Goal: Task Accomplishment & Management: Use online tool/utility

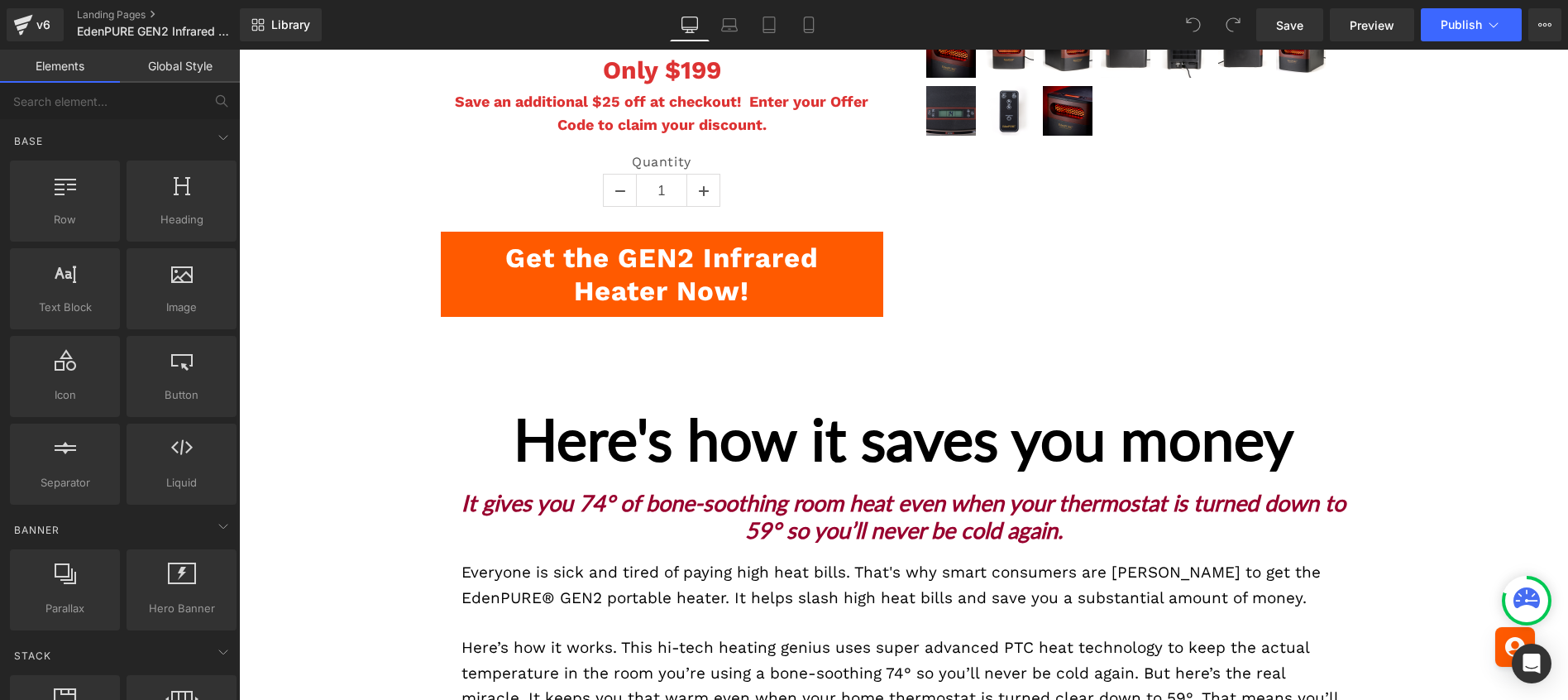
scroll to position [2723, 0]
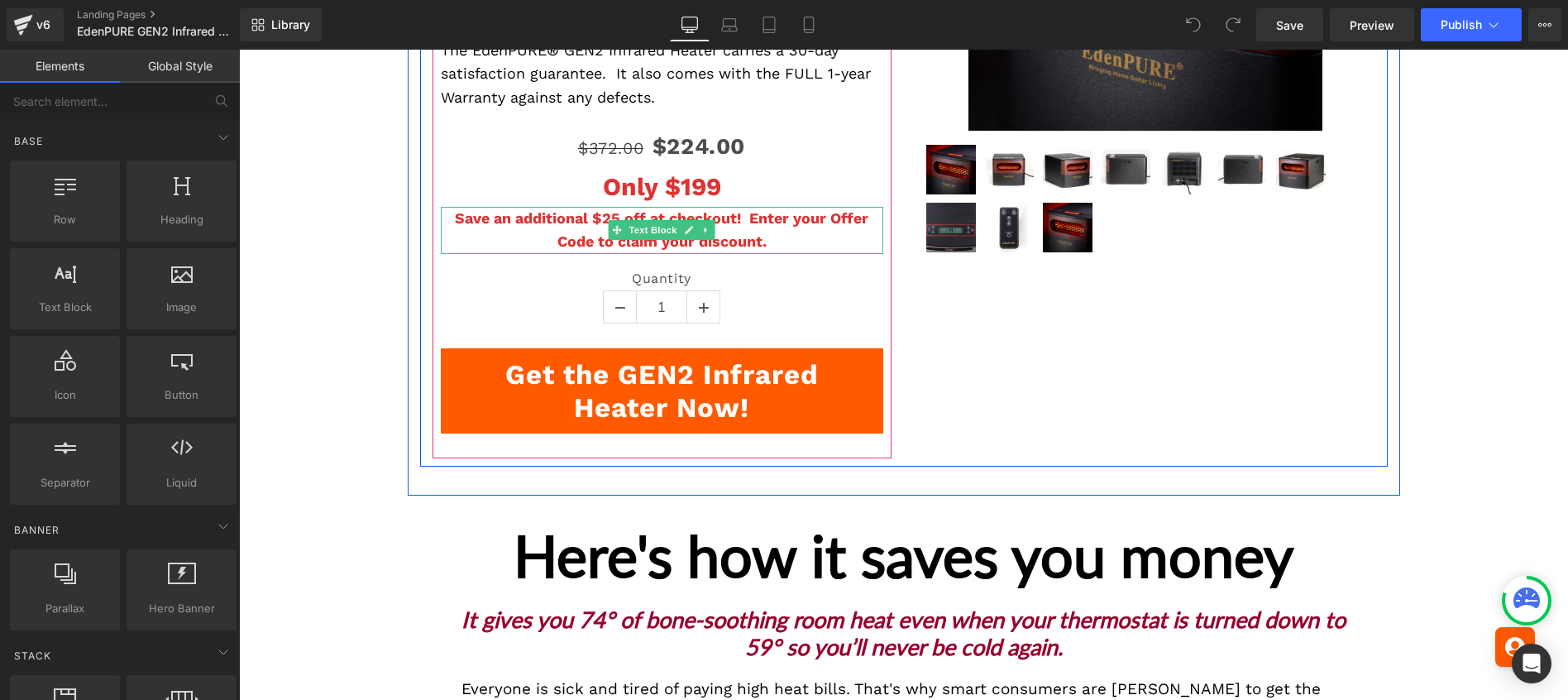
click at [595, 209] on div at bounding box center [662, 208] width 443 height 4
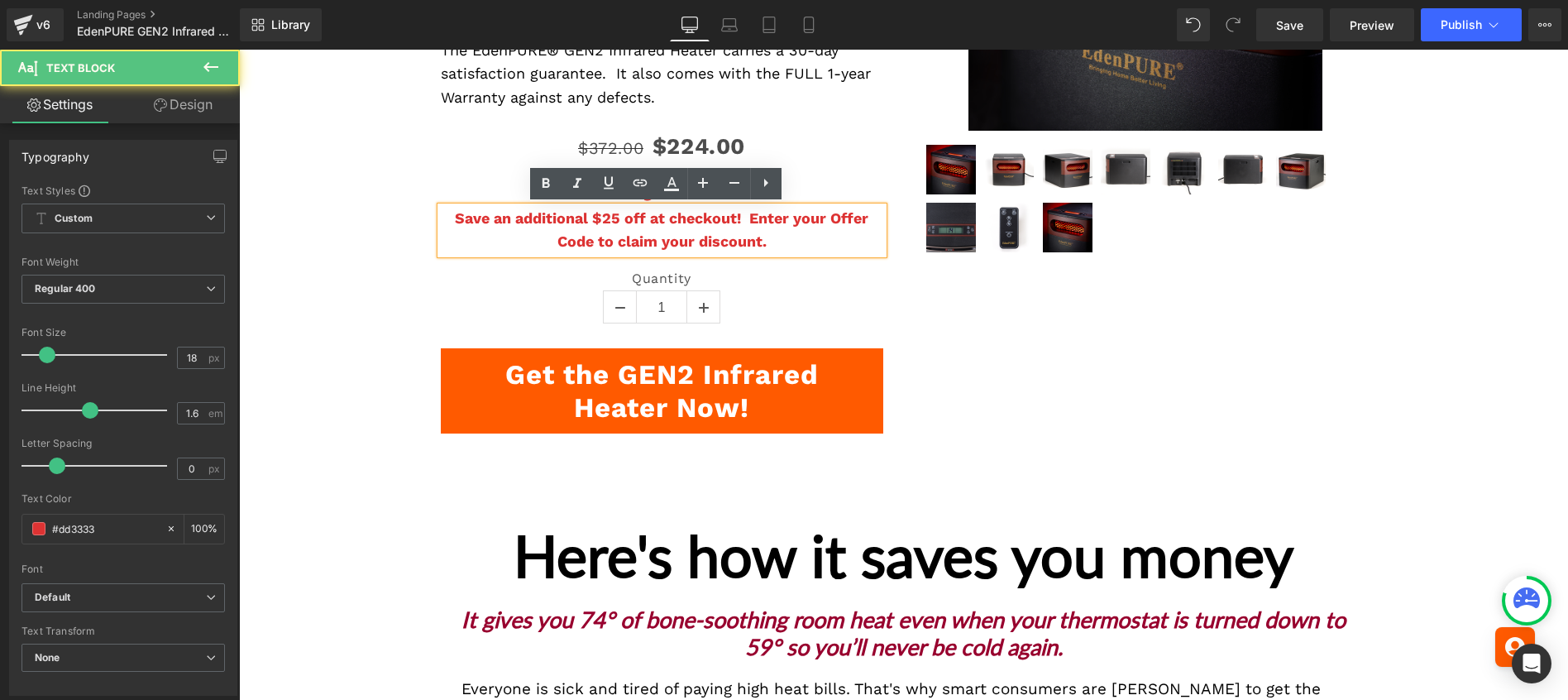
click at [639, 222] on strong "Save an additional $25 off at checkout! Enter your Offer Code to claim your dis…" at bounding box center [662, 230] width 414 height 41
click at [612, 222] on strong "Save an additional $25 off at checkout! Enter your Offer Code to claim your dis…" at bounding box center [662, 230] width 414 height 41
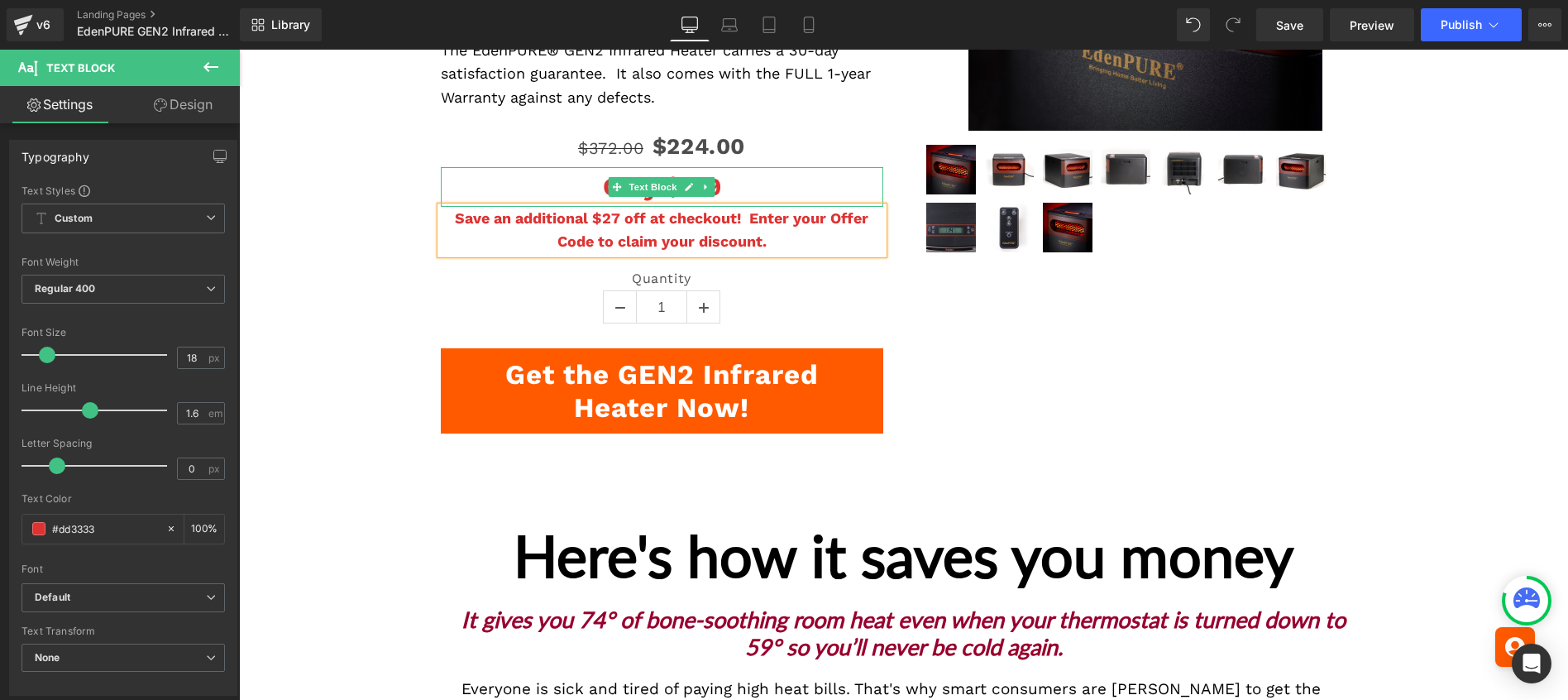
click at [717, 186] on p "Only $199" at bounding box center [662, 187] width 443 height 40
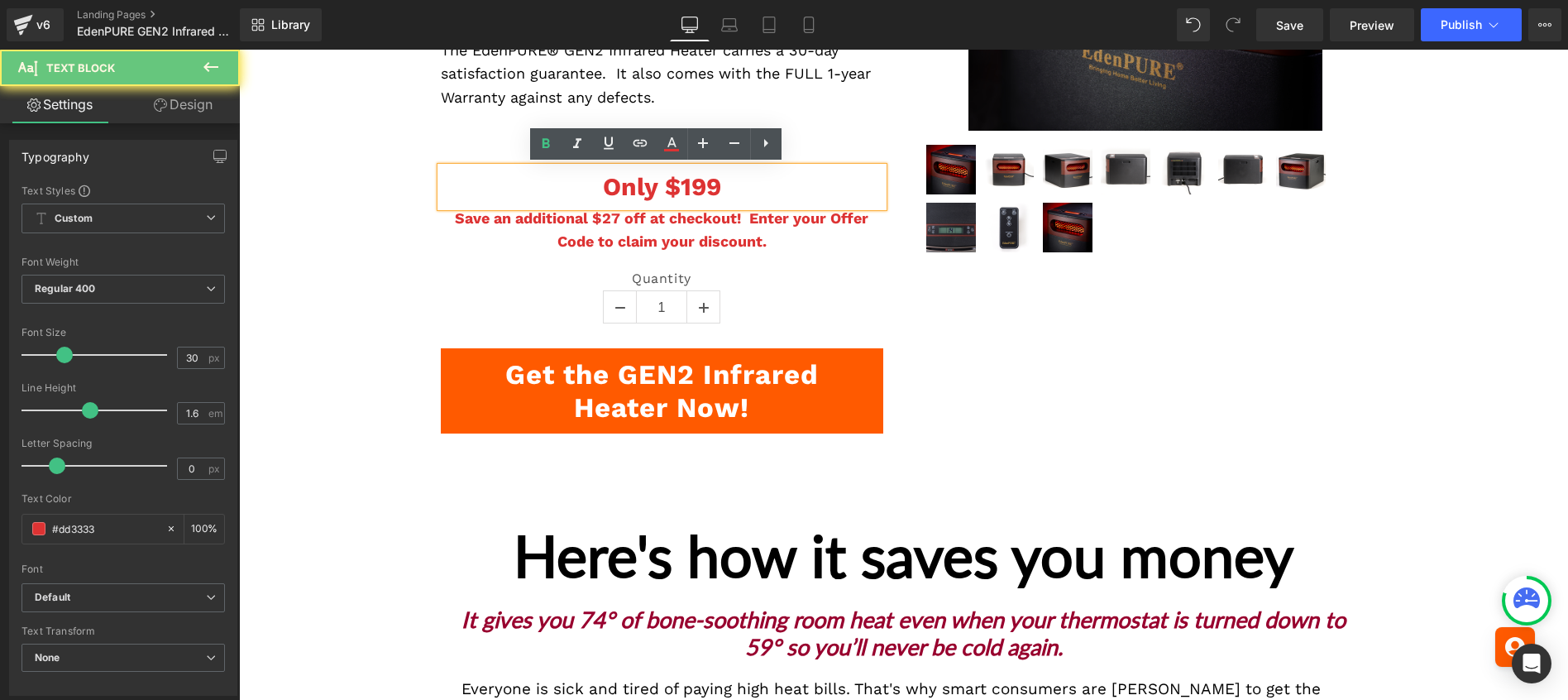
click at [719, 186] on p "Only $199" at bounding box center [662, 187] width 443 height 40
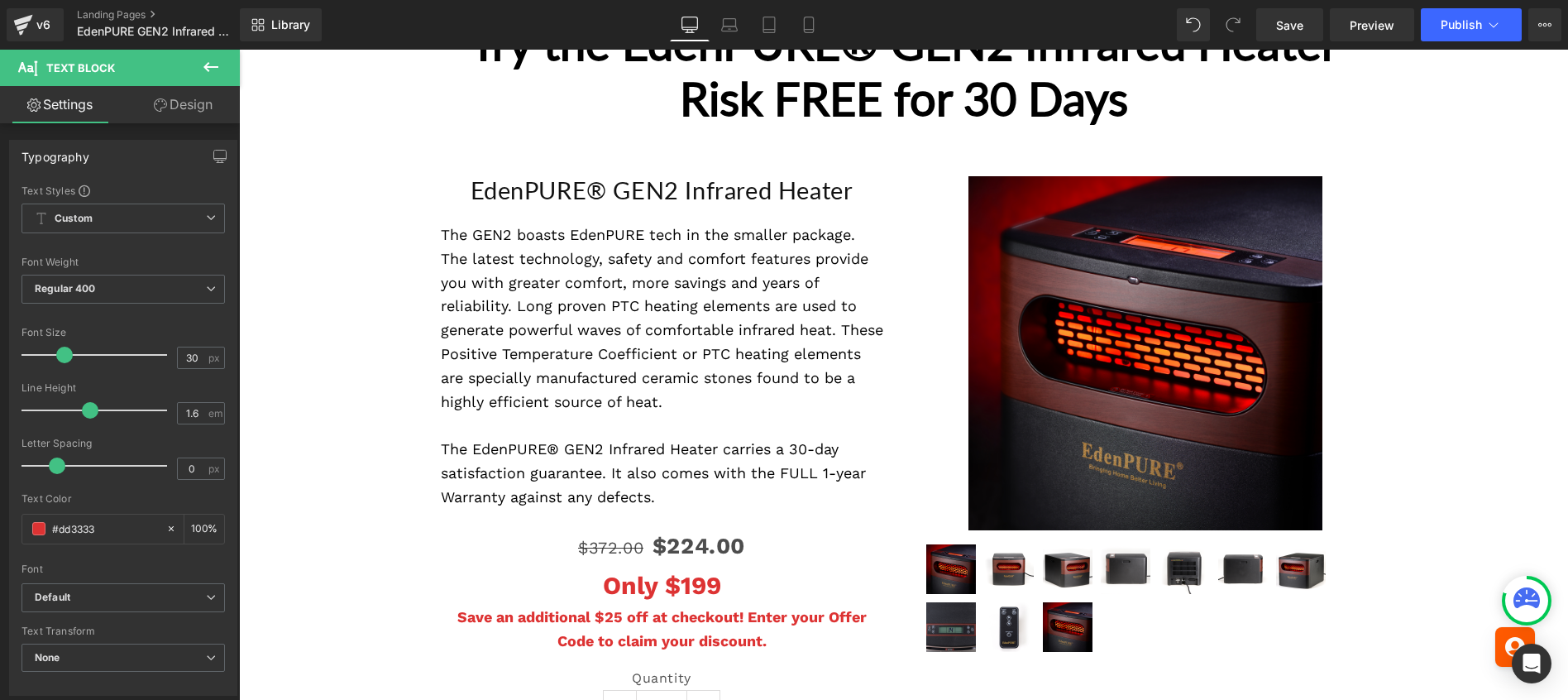
scroll to position [4524, 0]
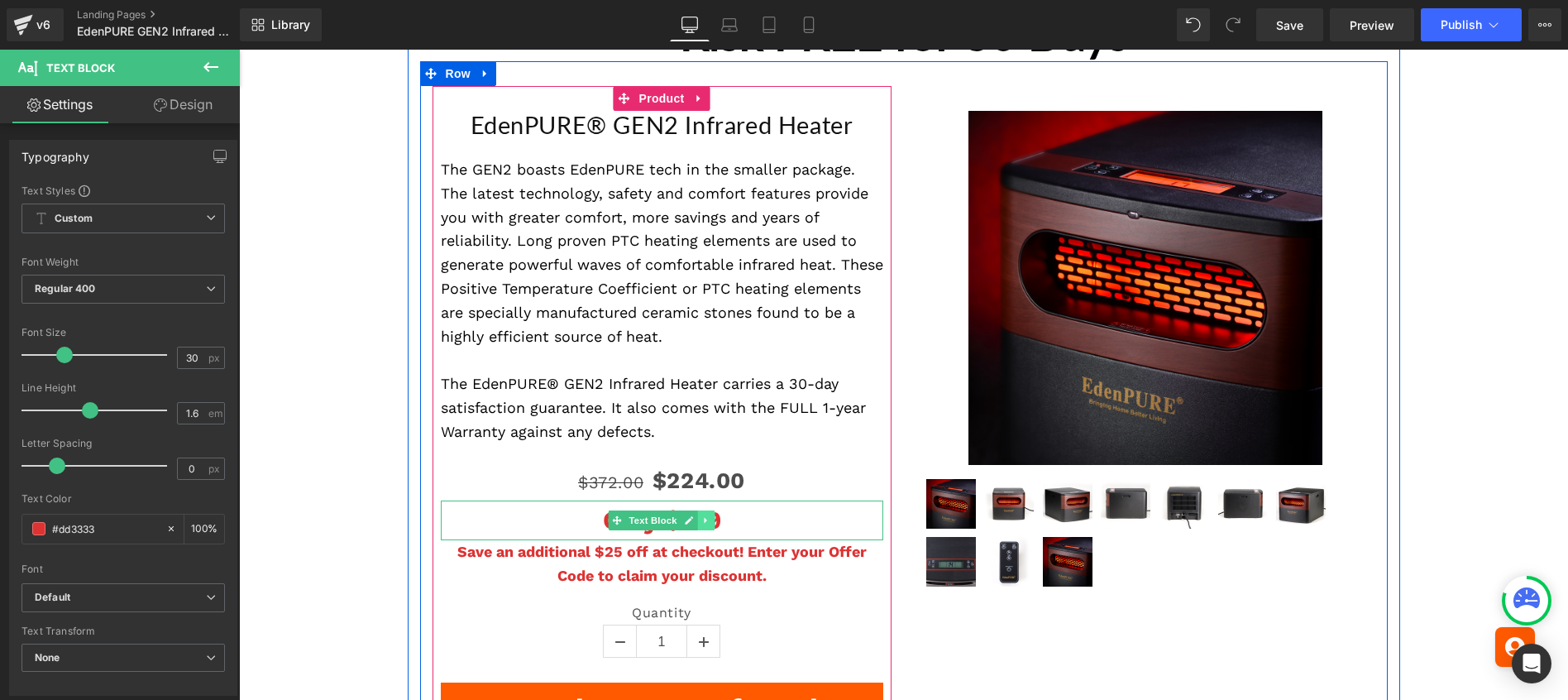
click at [698, 525] on link at bounding box center [707, 520] width 17 height 20
click at [761, 526] on p "Only $199" at bounding box center [662, 520] width 443 height 40
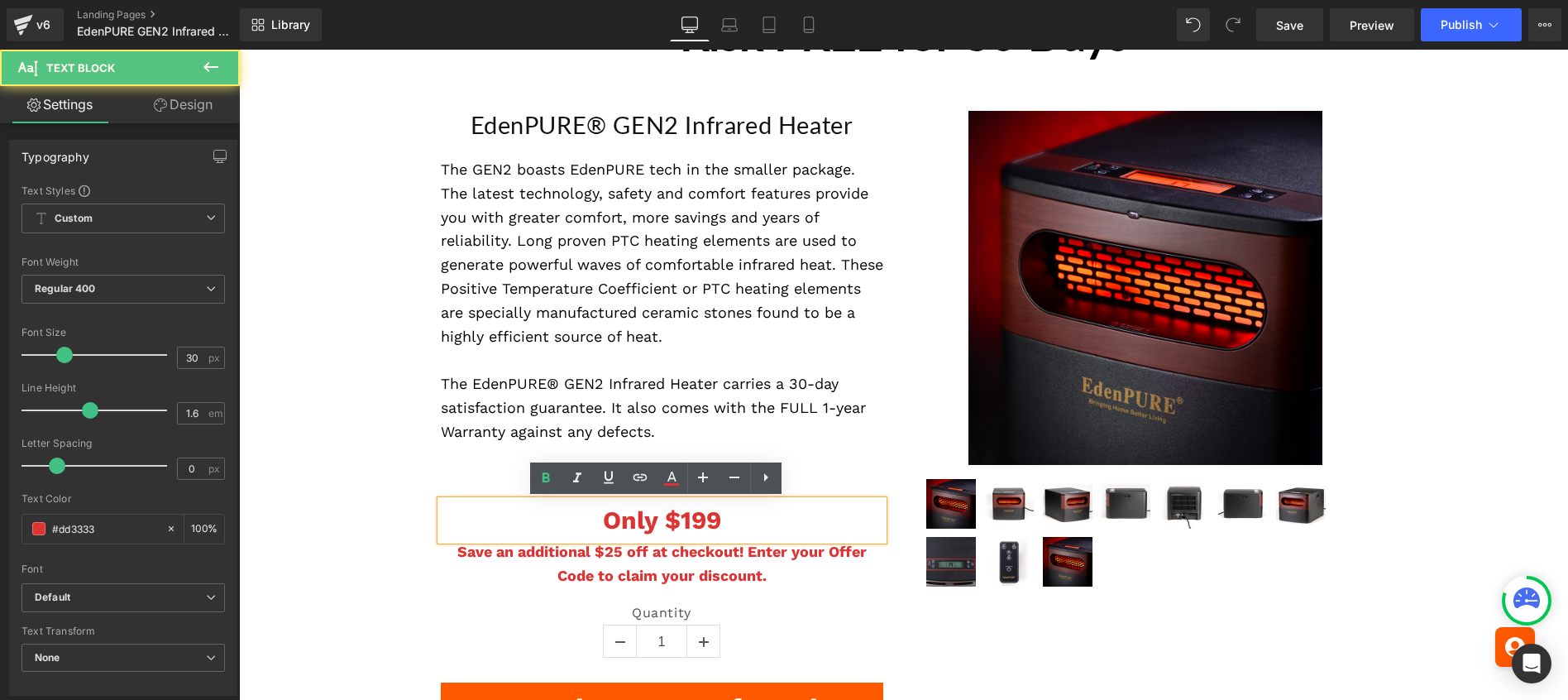
click at [768, 517] on p "Only $199" at bounding box center [662, 520] width 443 height 40
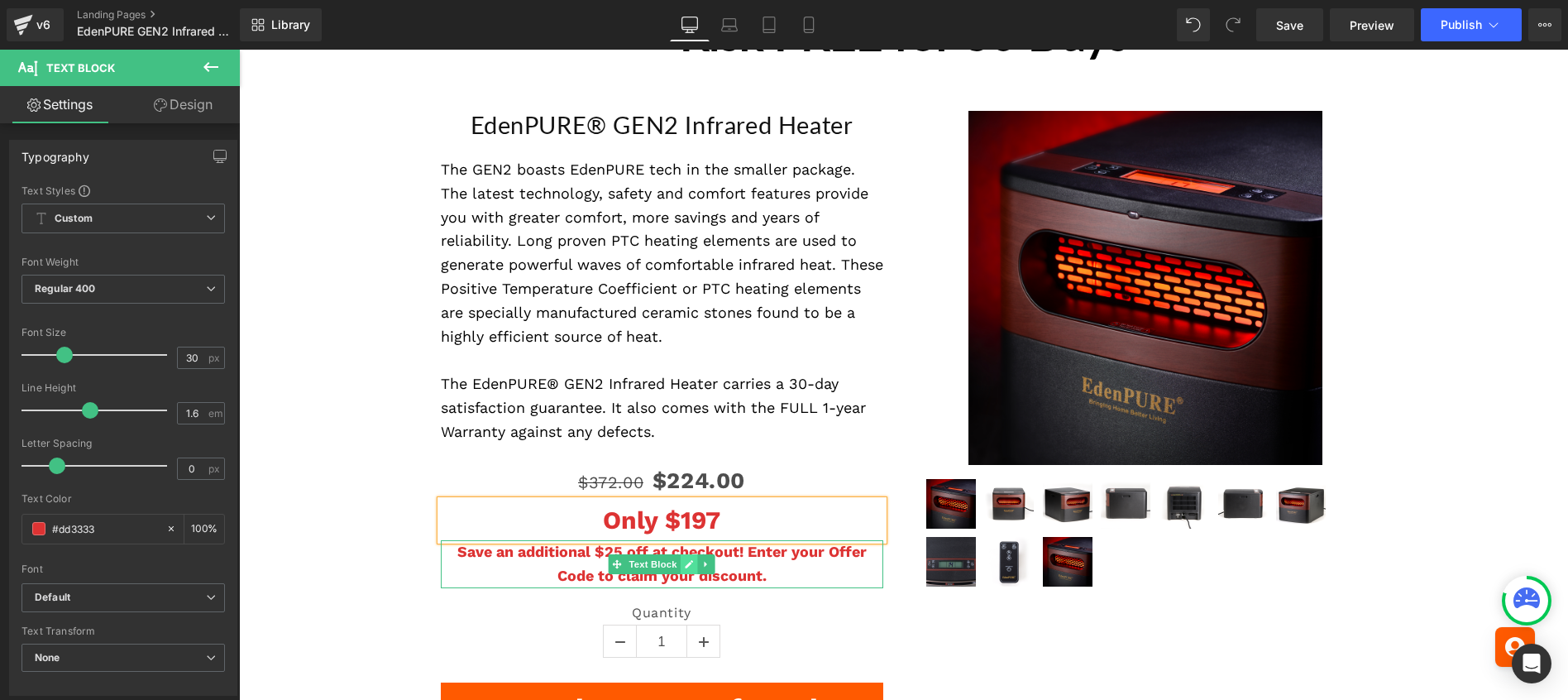
click at [680, 572] on link at bounding box center [689, 563] width 17 height 20
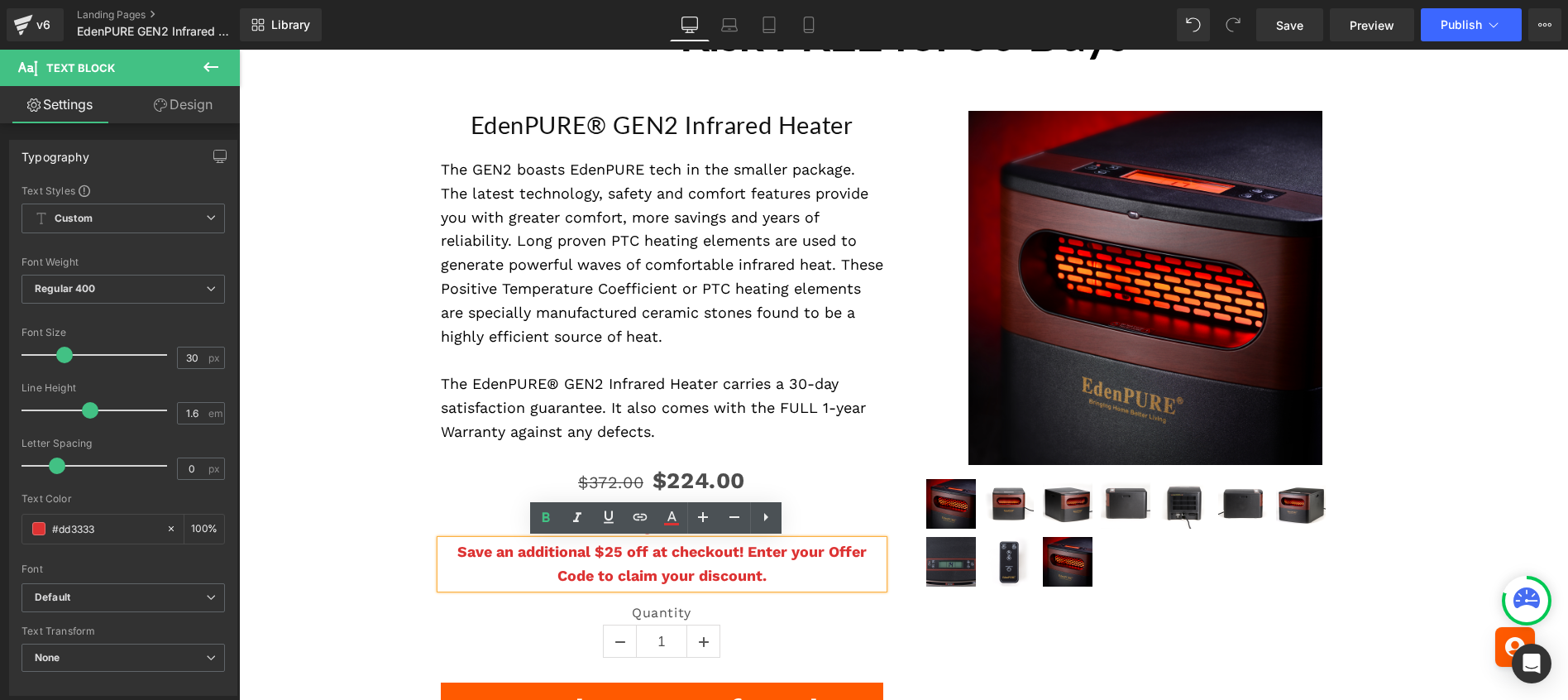
click at [615, 557] on b "Save an additional $25 off at checkout! Enter your Offer Code to claim your dis…" at bounding box center [662, 563] width 409 height 41
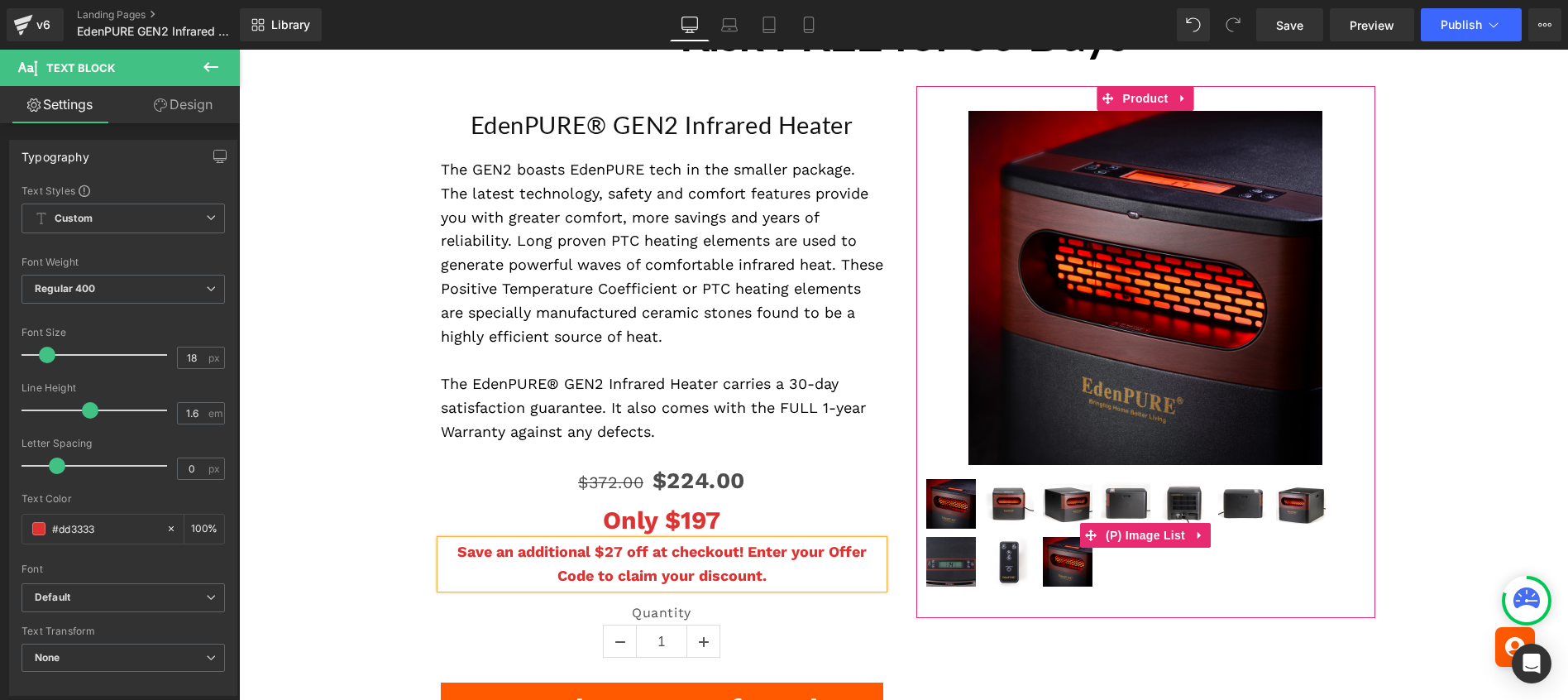
click at [1357, 531] on div at bounding box center [1146, 534] width 443 height 116
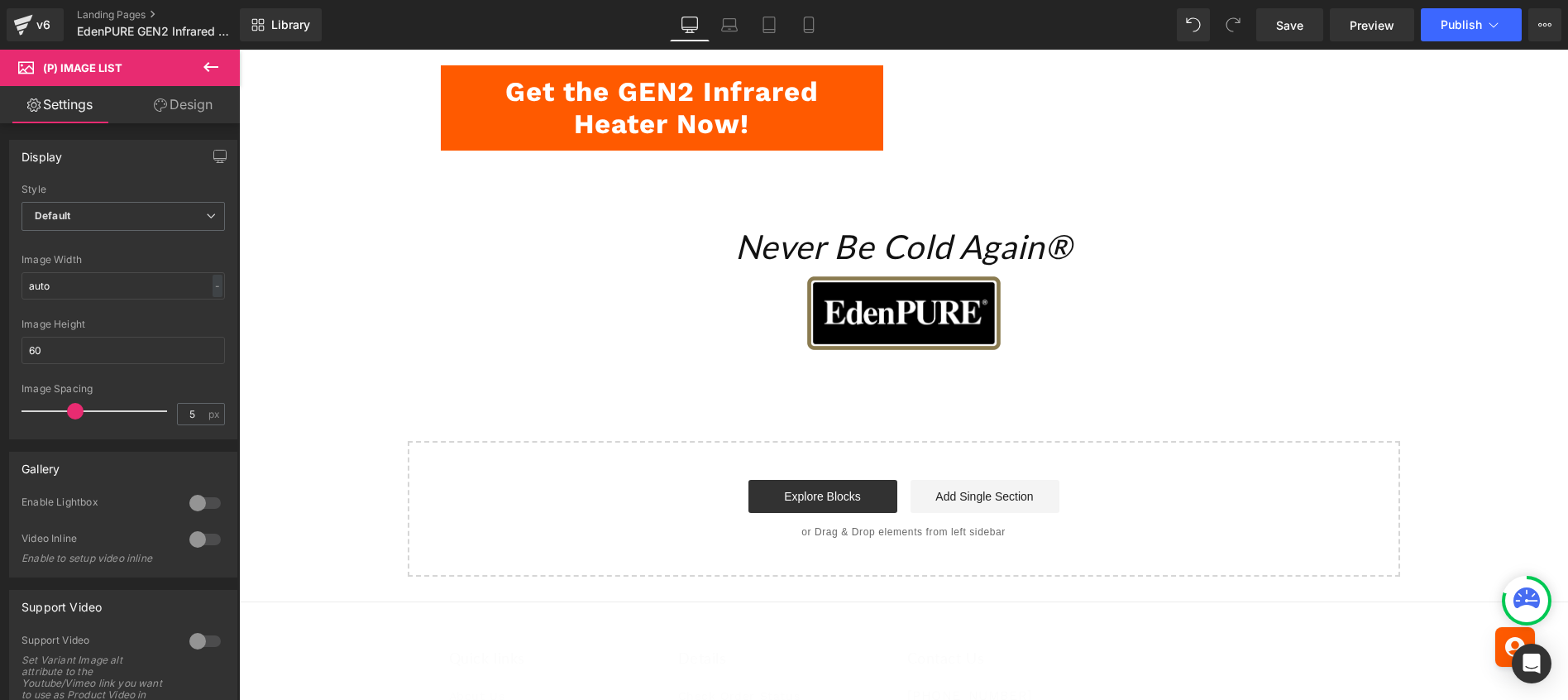
scroll to position [5145, 0]
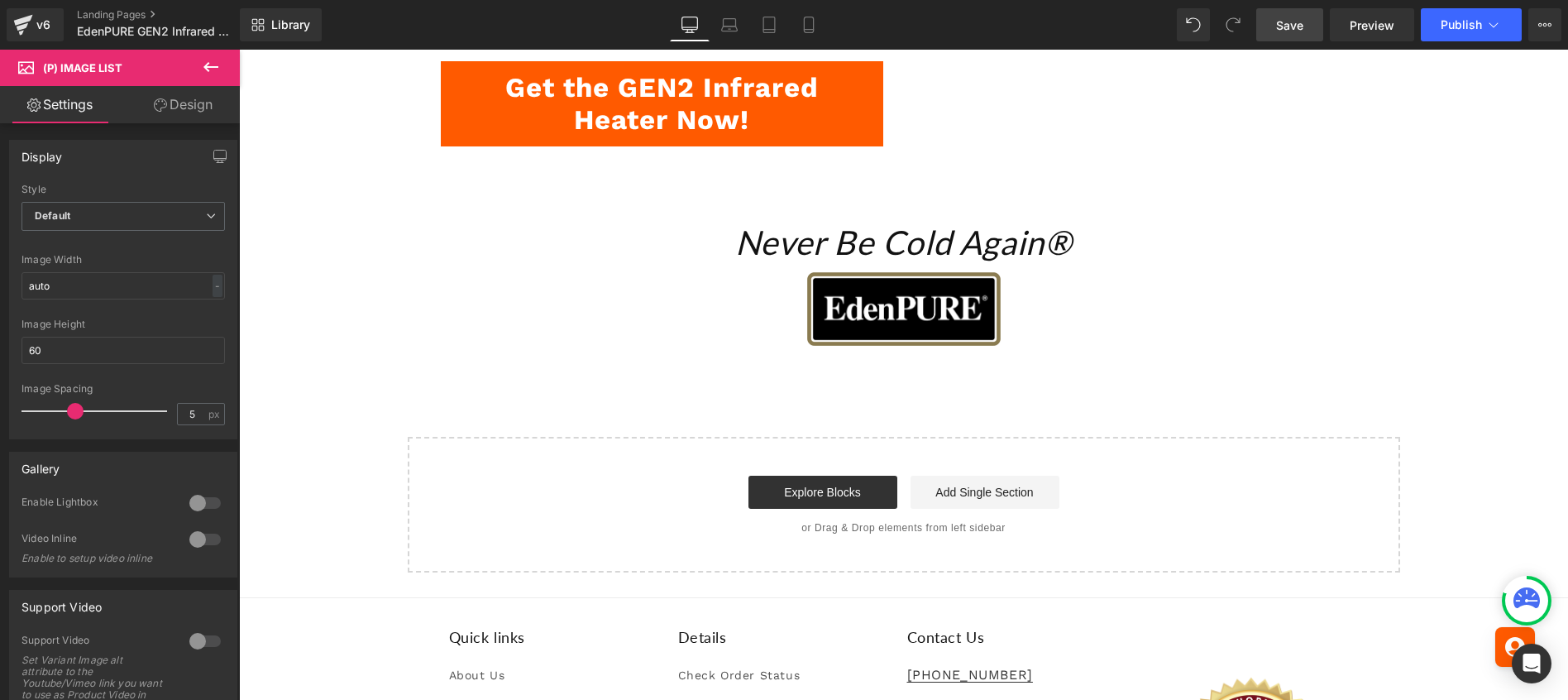
click at [1291, 21] on span "Save" at bounding box center [1289, 25] width 27 height 17
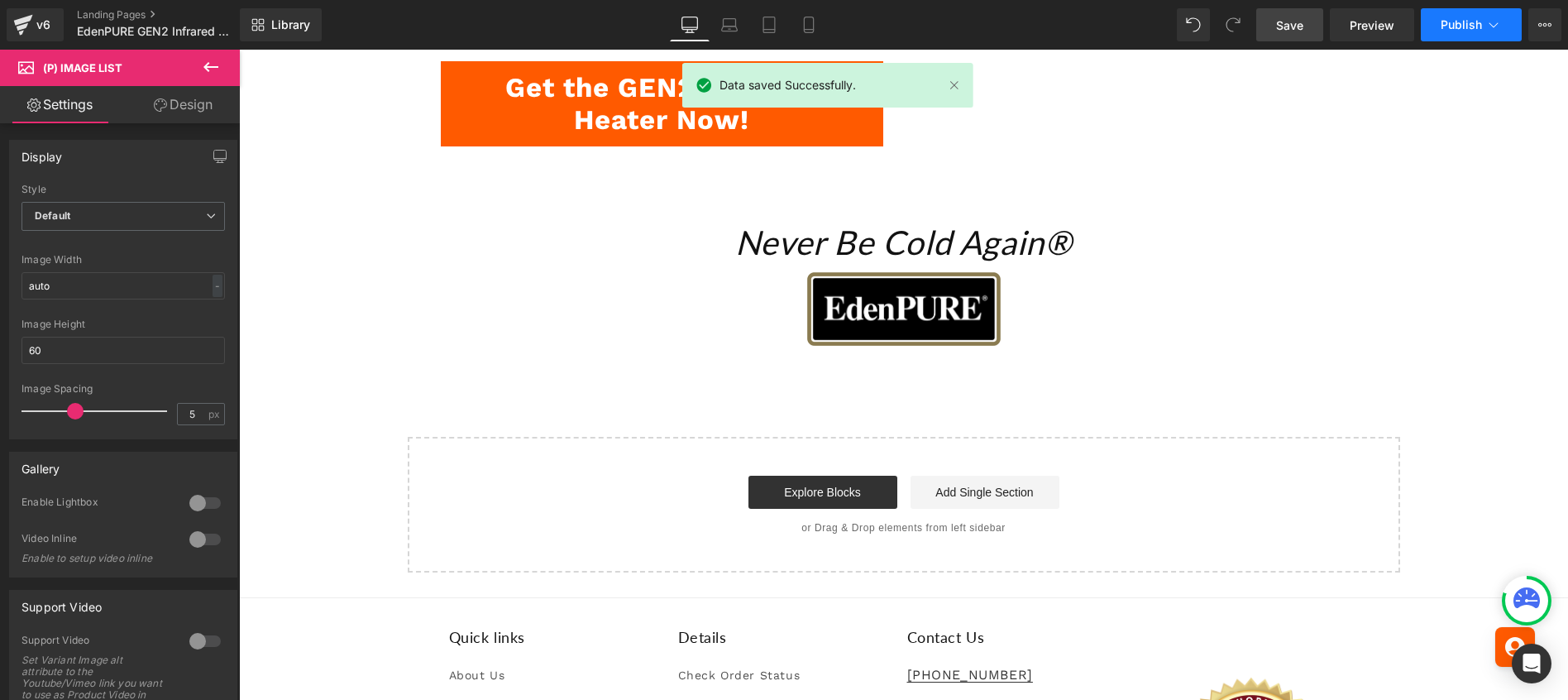
click at [1446, 23] on span "Publish" at bounding box center [1462, 24] width 41 height 13
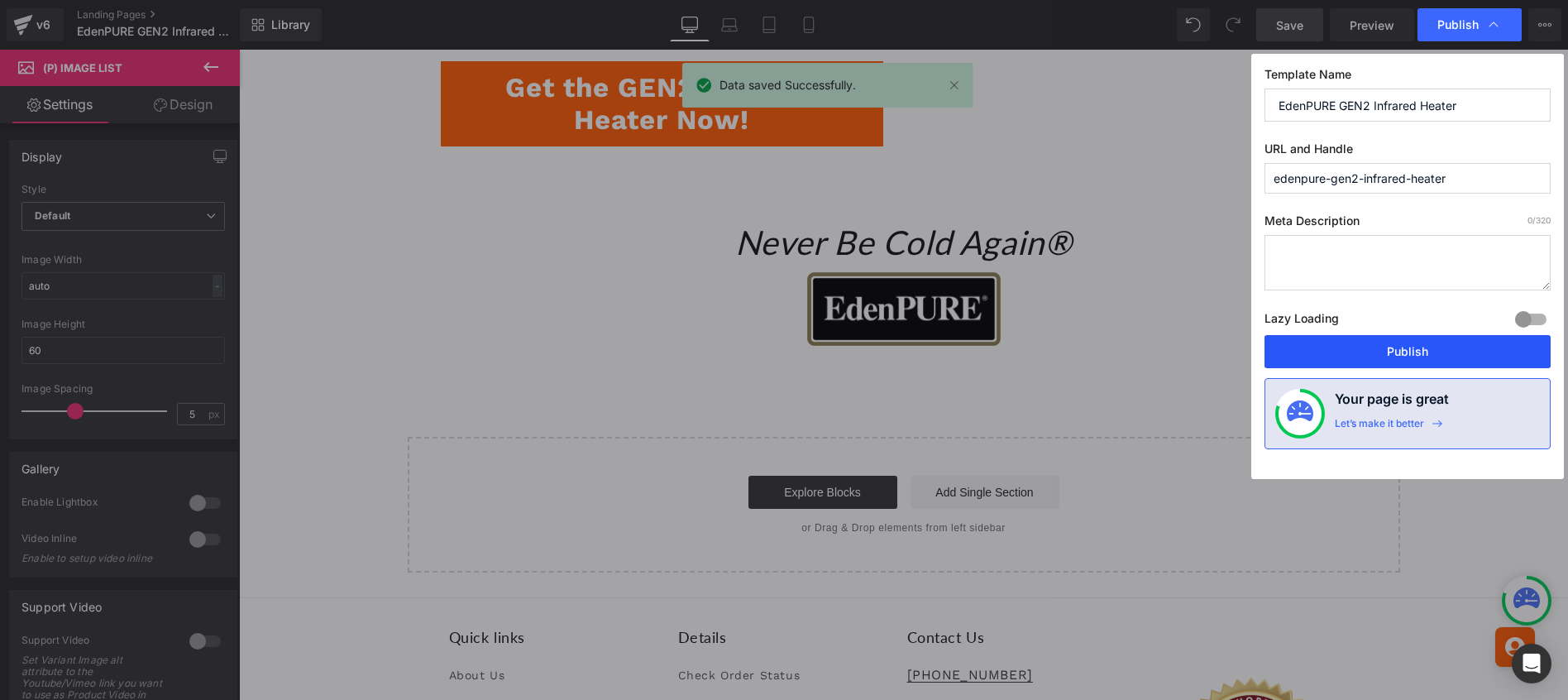
click at [1405, 342] on button "Publish" at bounding box center [1408, 350] width 286 height 33
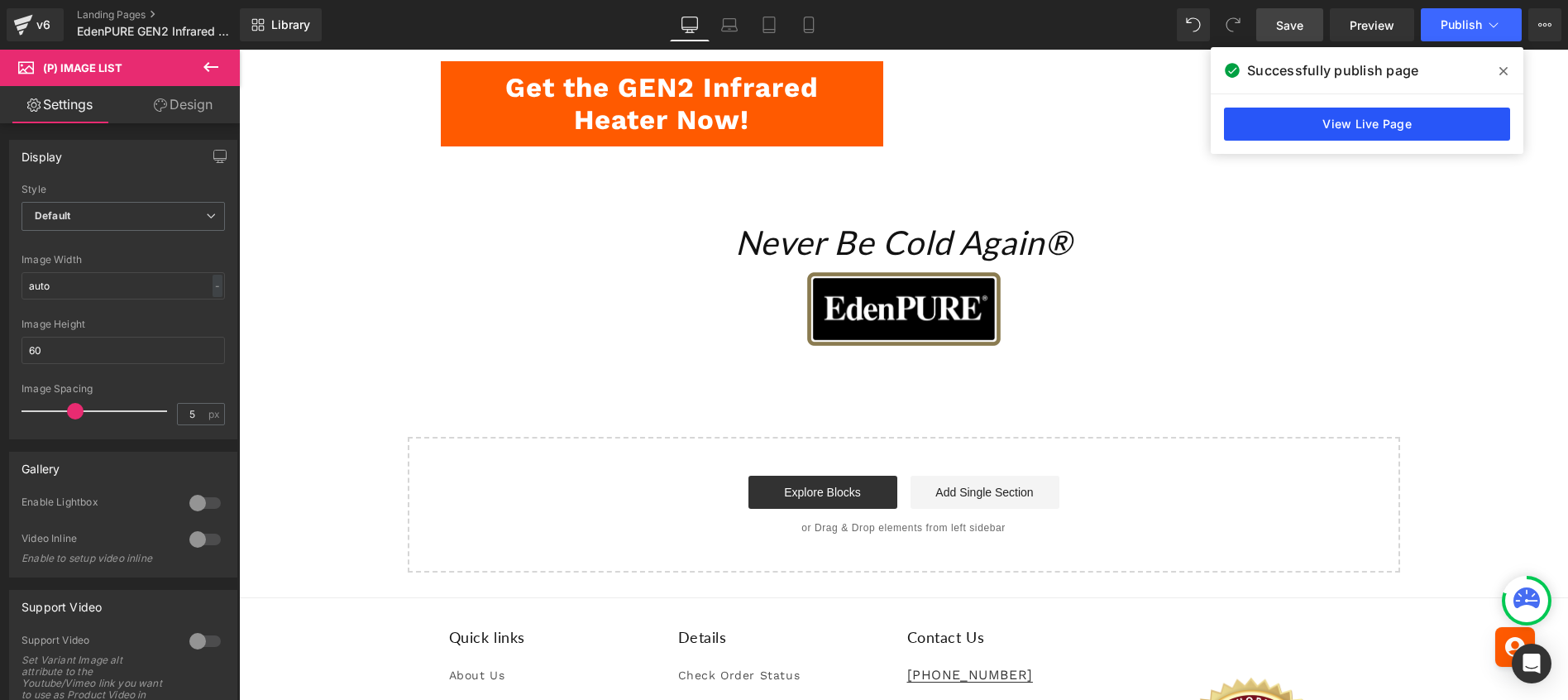
click at [1336, 130] on link "View Live Page" at bounding box center [1367, 123] width 286 height 33
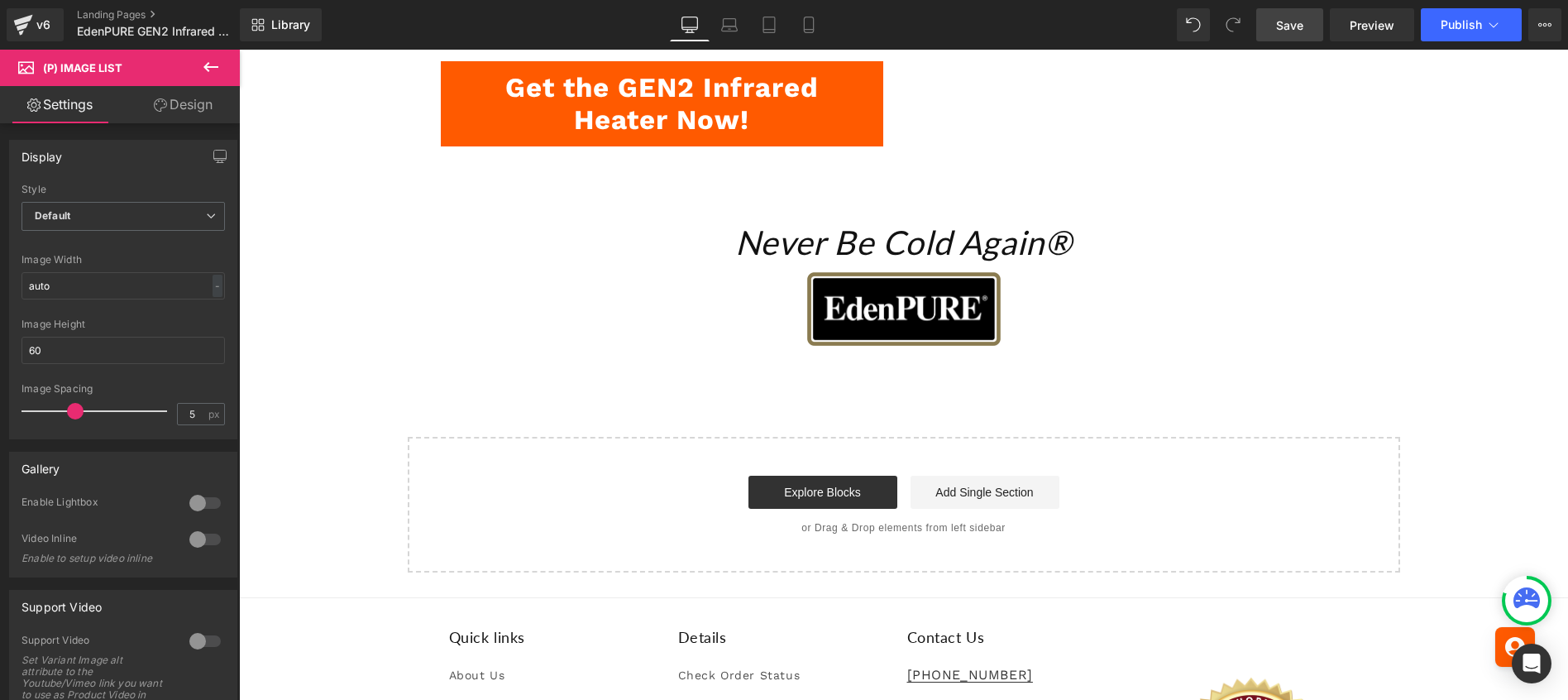
click at [1300, 17] on span "Save" at bounding box center [1289, 25] width 27 height 17
click at [121, 9] on link "Landing Pages" at bounding box center [172, 15] width 190 height 13
